Goal: Information Seeking & Learning: Learn about a topic

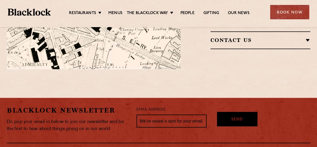
scroll to position [411, 0]
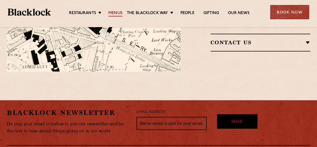
click at [110, 14] on link "Menus" at bounding box center [115, 14] width 14 height 6
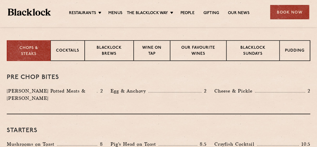
scroll to position [208, 0]
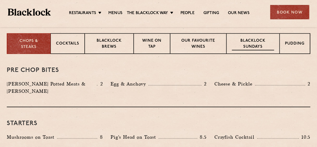
click at [255, 42] on p "Blacklock Sundays" at bounding box center [253, 44] width 42 height 12
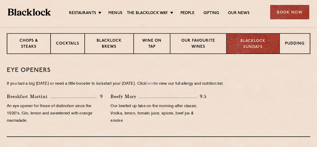
click at [254, 43] on p "Blacklock Sundays" at bounding box center [253, 44] width 42 height 12
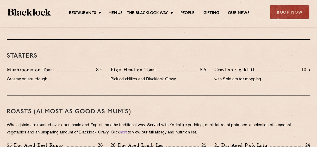
scroll to position [333, 0]
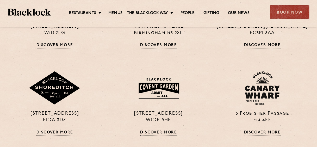
scroll to position [392, 0]
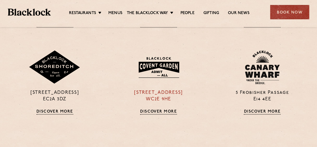
click at [152, 111] on link "Discover More" at bounding box center [158, 111] width 37 height 5
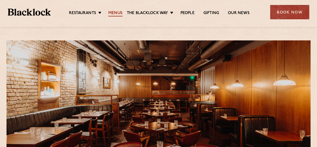
click at [111, 14] on link "Menus" at bounding box center [115, 14] width 14 height 6
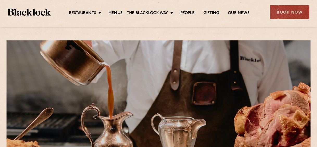
click at [111, 14] on link "Menus" at bounding box center [115, 14] width 14 height 6
click at [111, 11] on link "Menus" at bounding box center [115, 14] width 14 height 6
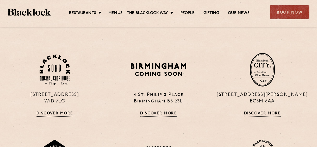
scroll to position [301, 0]
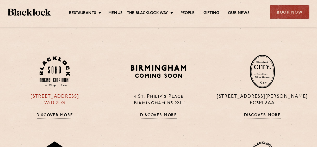
click at [64, 111] on div "[STREET_ADDRESS] Discover More" at bounding box center [55, 86] width 104 height 64
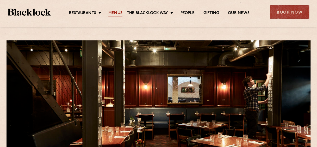
click at [113, 12] on link "Menus" at bounding box center [115, 14] width 14 height 6
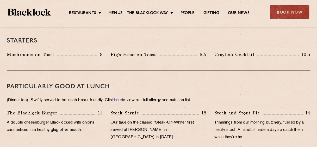
scroll to position [291, 0]
